Goal: Task Accomplishment & Management: Manage account settings

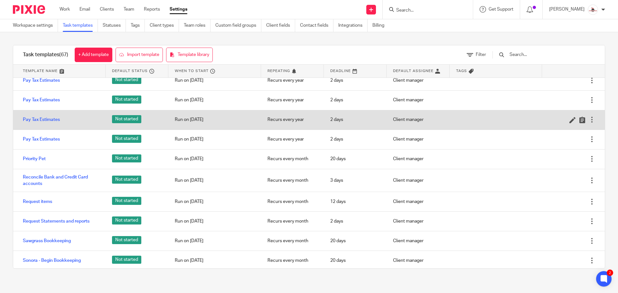
scroll to position [1030, 0]
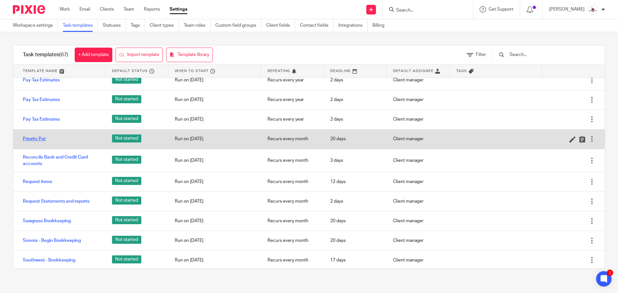
click at [33, 138] on link "Priority Pet" at bounding box center [34, 139] width 23 height 6
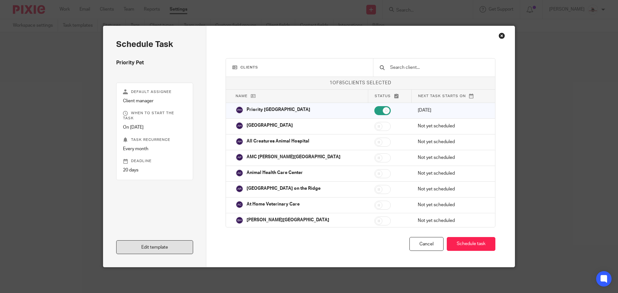
click at [168, 243] on link "Edit template" at bounding box center [154, 247] width 77 height 14
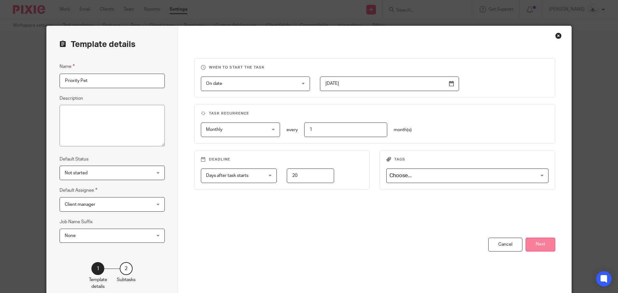
click at [534, 241] on button "Next" at bounding box center [541, 245] width 30 height 14
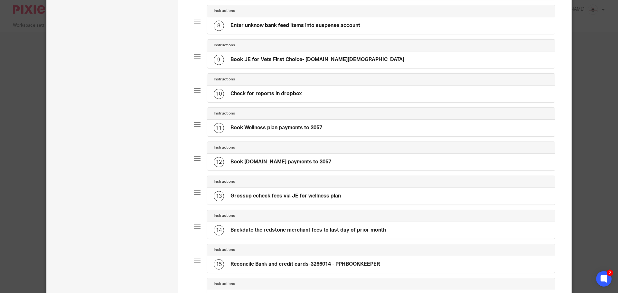
scroll to position [322, 0]
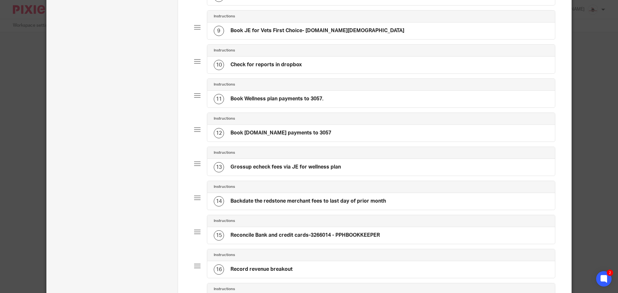
click at [405, 236] on div "15 Reconcile Bank and credit cards-3266014 - PPHBOOKKEEPER" at bounding box center [381, 235] width 348 height 17
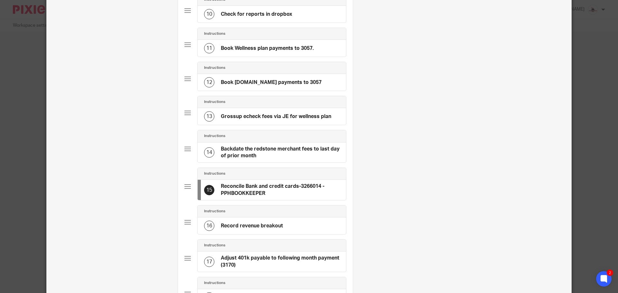
scroll to position [386, 0]
